Goal: Task Accomplishment & Management: Manage account settings

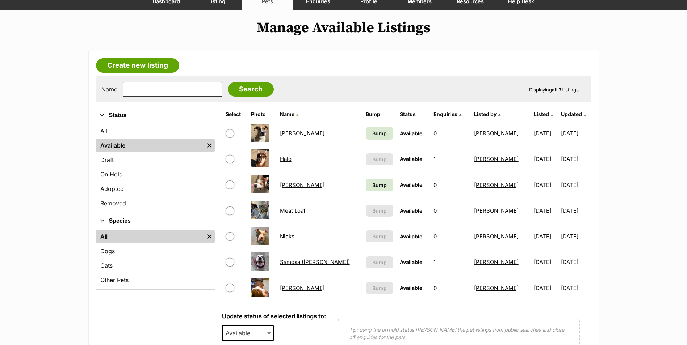
click at [231, 184] on input "checkbox" at bounding box center [229, 185] width 9 height 9
checkbox input "true"
click at [231, 134] on input "checkbox" at bounding box center [229, 133] width 9 height 9
checkbox input "true"
click at [230, 161] on input "checkbox" at bounding box center [229, 159] width 9 height 9
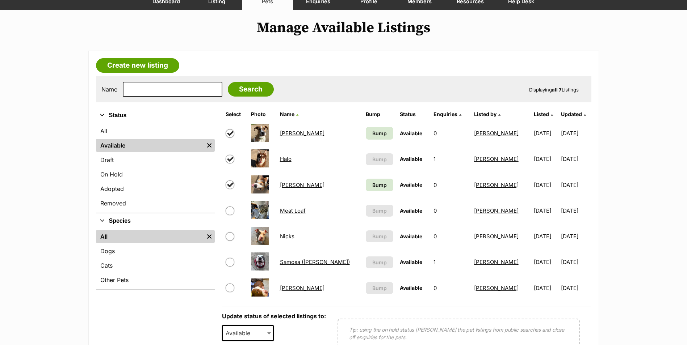
checkbox input "true"
click at [254, 330] on span "Available" at bounding box center [240, 333] width 35 height 10
select select "rehomed"
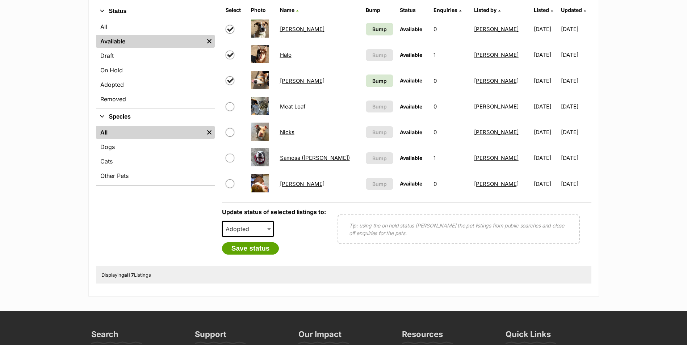
scroll to position [181, 0]
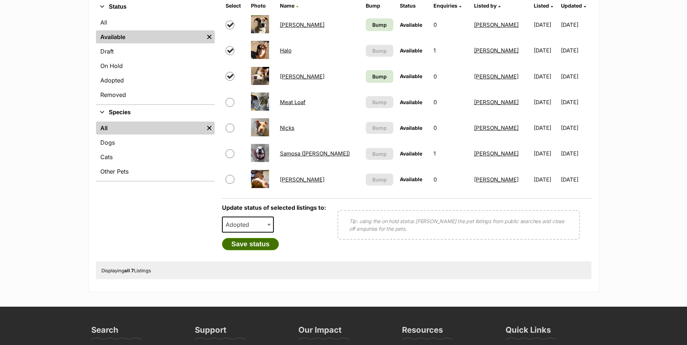
click at [239, 246] on button "Save status" at bounding box center [250, 244] width 57 height 12
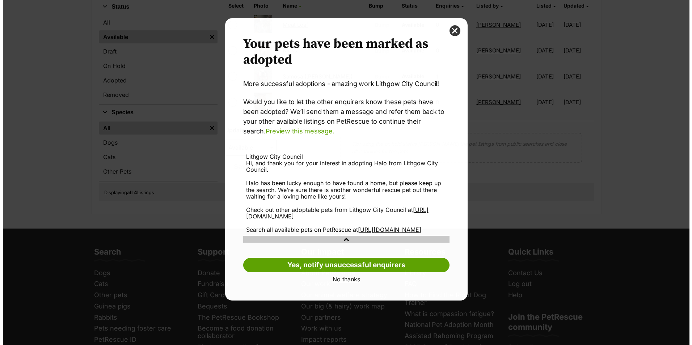
scroll to position [0, 0]
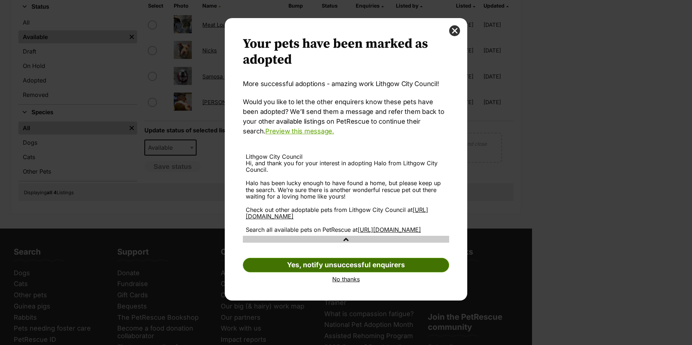
click at [371, 272] on link "Yes, notify unsuccessful enquirers" at bounding box center [346, 265] width 206 height 14
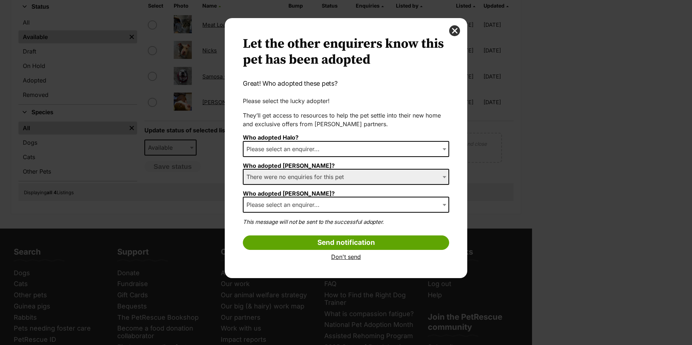
click at [282, 149] on span "Please select an enquirer..." at bounding box center [285, 149] width 83 height 10
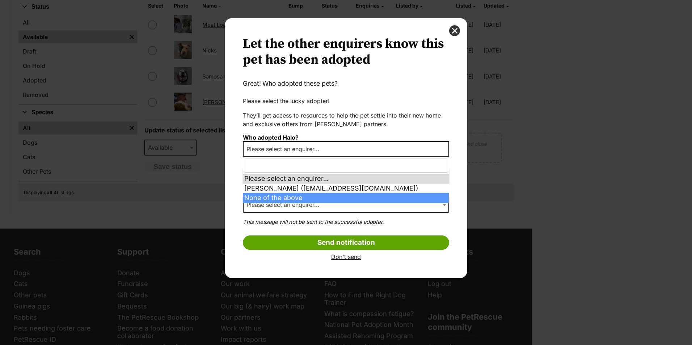
select select "other"
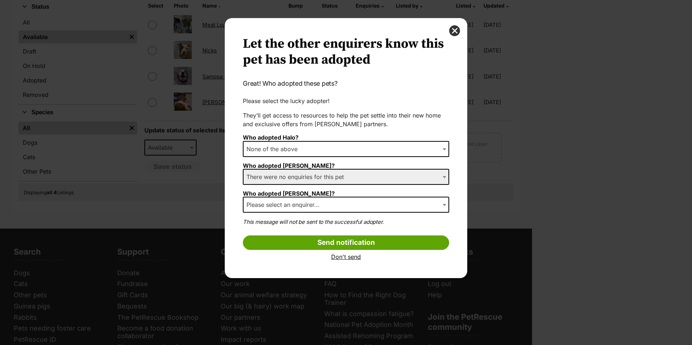
click at [293, 178] on span "There were no enquiries for this pet" at bounding box center [297, 177] width 107 height 10
click at [338, 179] on span "There were no enquiries for this pet" at bounding box center [297, 177] width 107 height 10
click at [318, 204] on span "Please select an enquirer..." at bounding box center [285, 205] width 83 height 10
click at [307, 207] on span "Please select an enquirer..." at bounding box center [285, 205] width 83 height 10
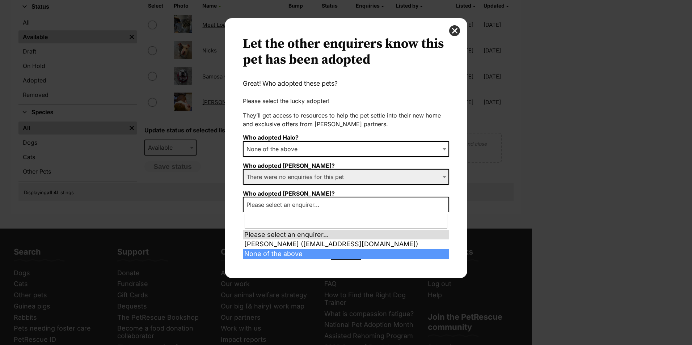
select select "other"
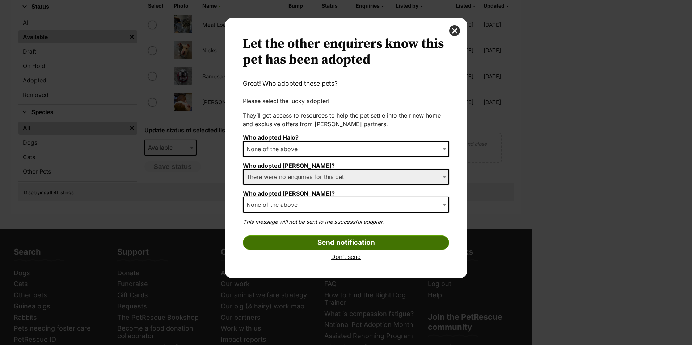
click at [329, 242] on input "Send notification" at bounding box center [346, 243] width 206 height 14
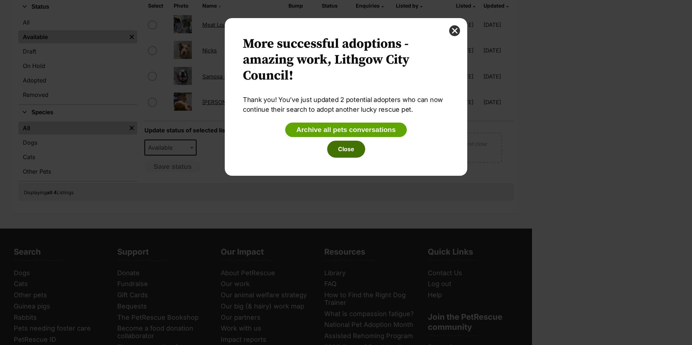
click at [347, 152] on button "Close" at bounding box center [346, 149] width 38 height 17
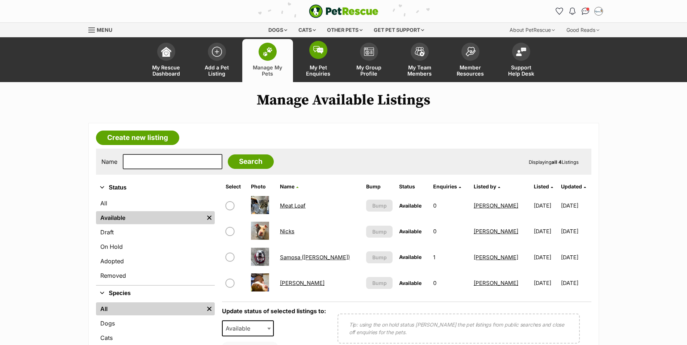
click at [313, 52] on img at bounding box center [318, 50] width 10 height 8
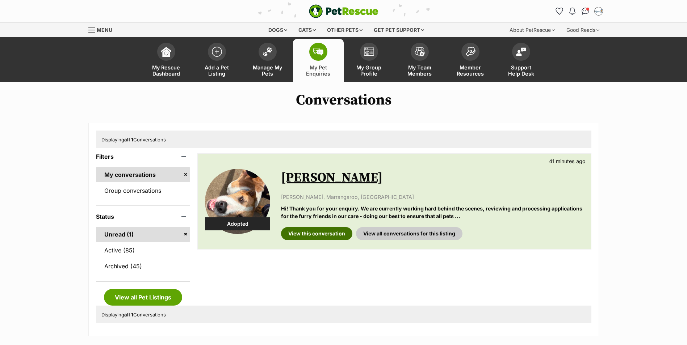
click at [310, 232] on link "View this conversation" at bounding box center [316, 233] width 71 height 13
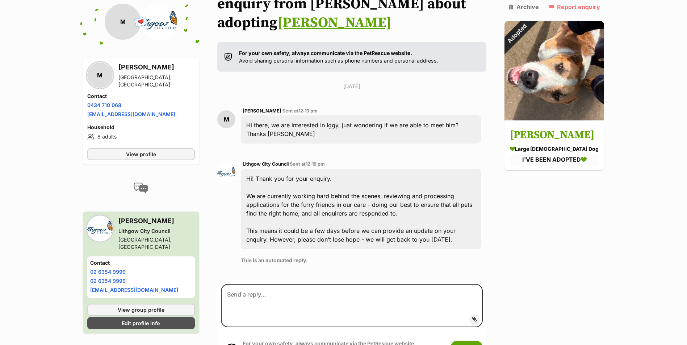
scroll to position [139, 0]
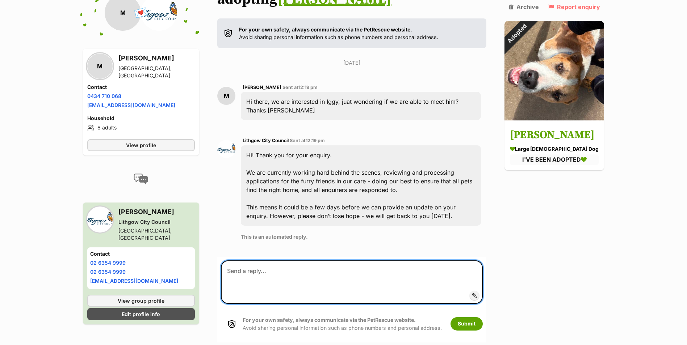
click at [333, 261] on textarea at bounding box center [352, 282] width 262 height 43
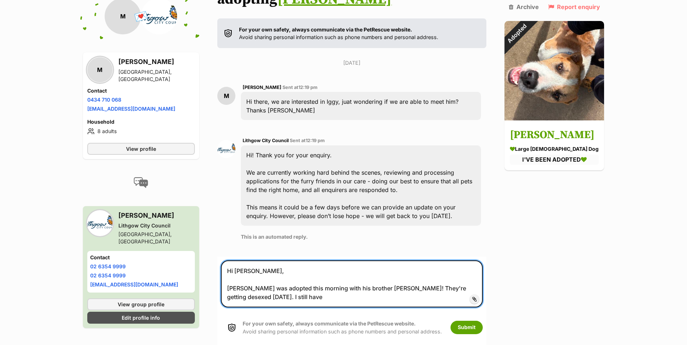
click at [320, 278] on textarea "Hi Matt, Iggy was adopted this morning with his brother Floyd! They're getting …" at bounding box center [352, 284] width 262 height 47
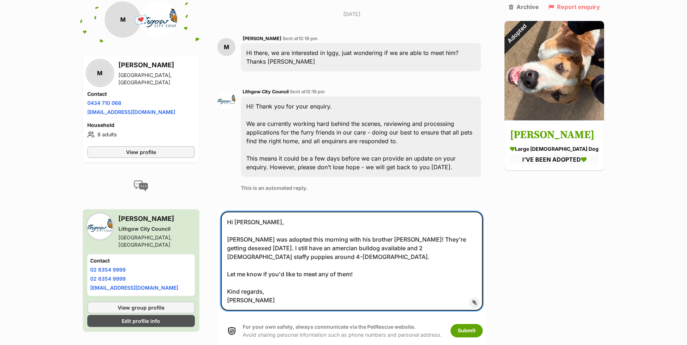
scroll to position [284, 0]
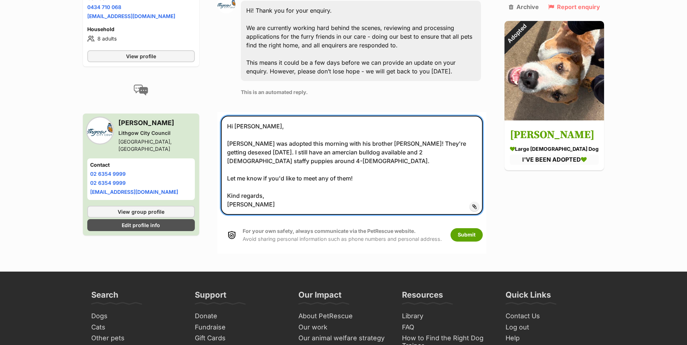
type textarea "Hi Matt, Iggy was adopted this morning with his brother Floyd! They're getting …"
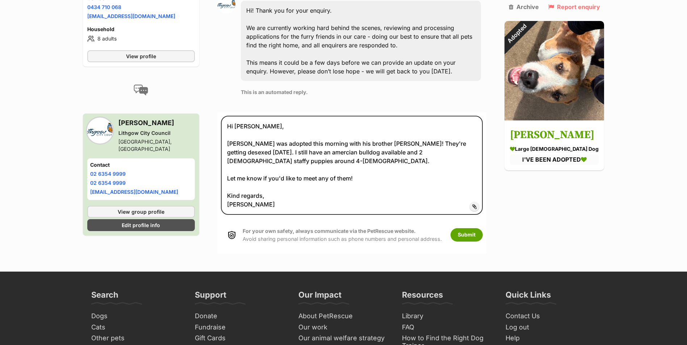
click at [480, 220] on div "For your own safety, always communicate via the PetRescue website. Avoid sharin…" at bounding box center [352, 235] width 262 height 30
click at [480, 228] on button "Submit" at bounding box center [466, 234] width 32 height 13
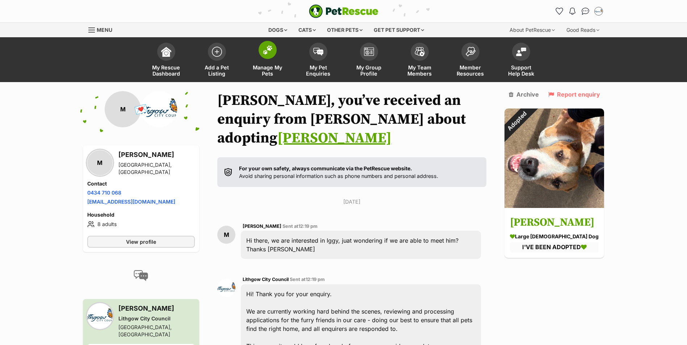
click at [254, 49] on link "Manage My Pets" at bounding box center [267, 60] width 51 height 43
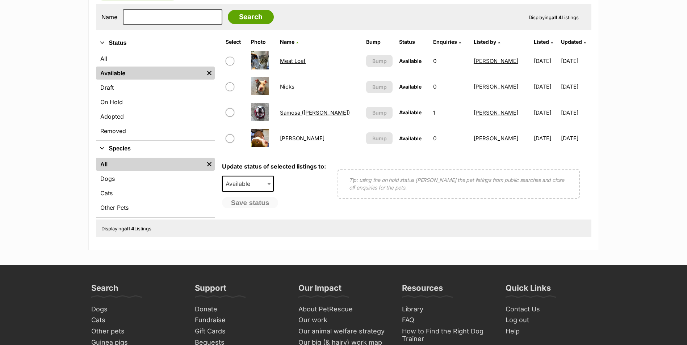
click at [291, 113] on link "Samosa ([PERSON_NAME])" at bounding box center [315, 112] width 70 height 7
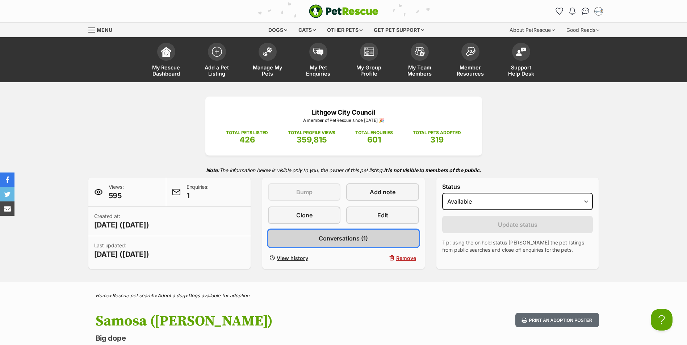
click at [361, 239] on span "Conversations (1)" at bounding box center [342, 238] width 49 height 9
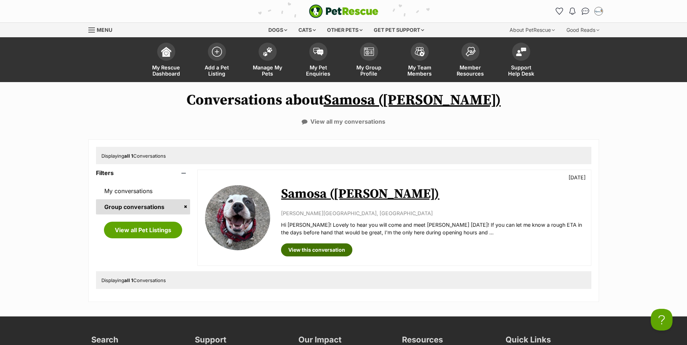
click at [321, 252] on link "View this conversation" at bounding box center [316, 250] width 71 height 13
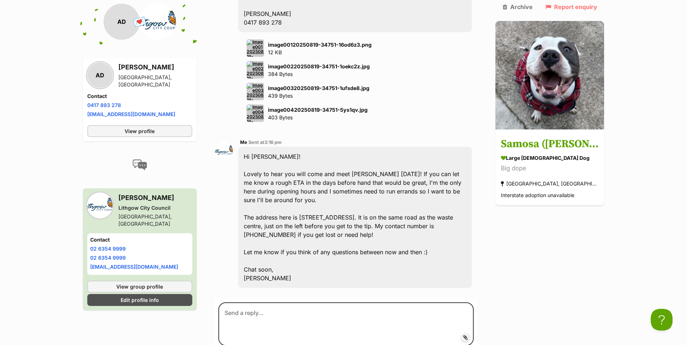
scroll to position [1194, 0]
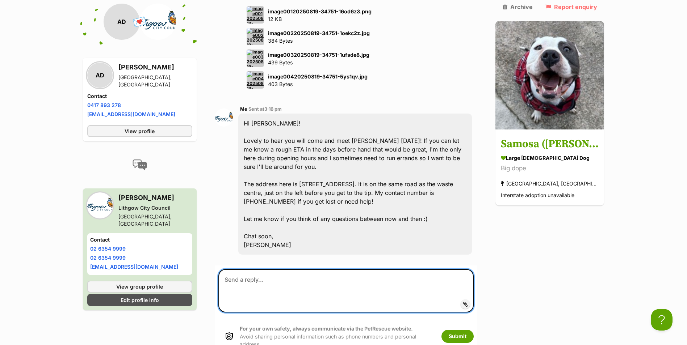
click at [280, 269] on textarea at bounding box center [346, 290] width 256 height 43
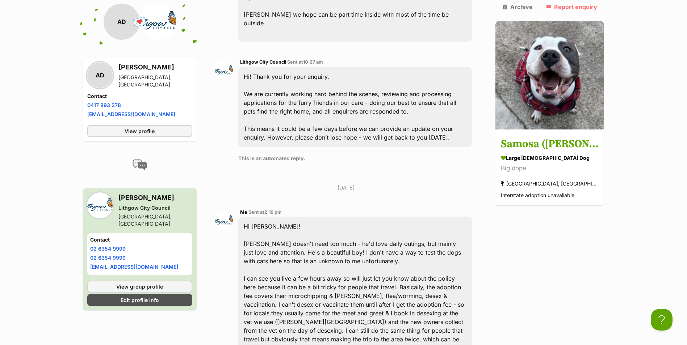
scroll to position [217, 0]
